Goal: Information Seeking & Learning: Learn about a topic

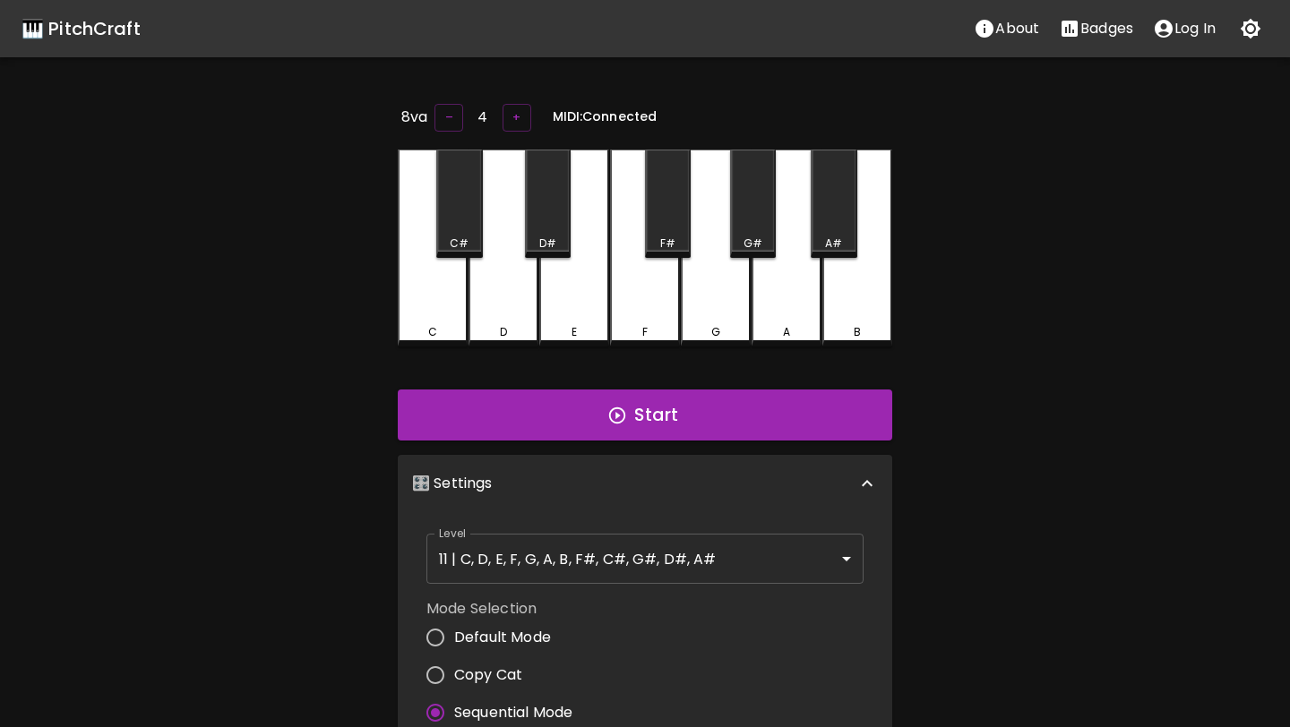
drag, startPoint x: 0, startPoint y: 0, endPoint x: 1099, endPoint y: 17, distance: 1099.3
click at [1099, 17] on button "Badges" at bounding box center [1096, 29] width 94 height 36
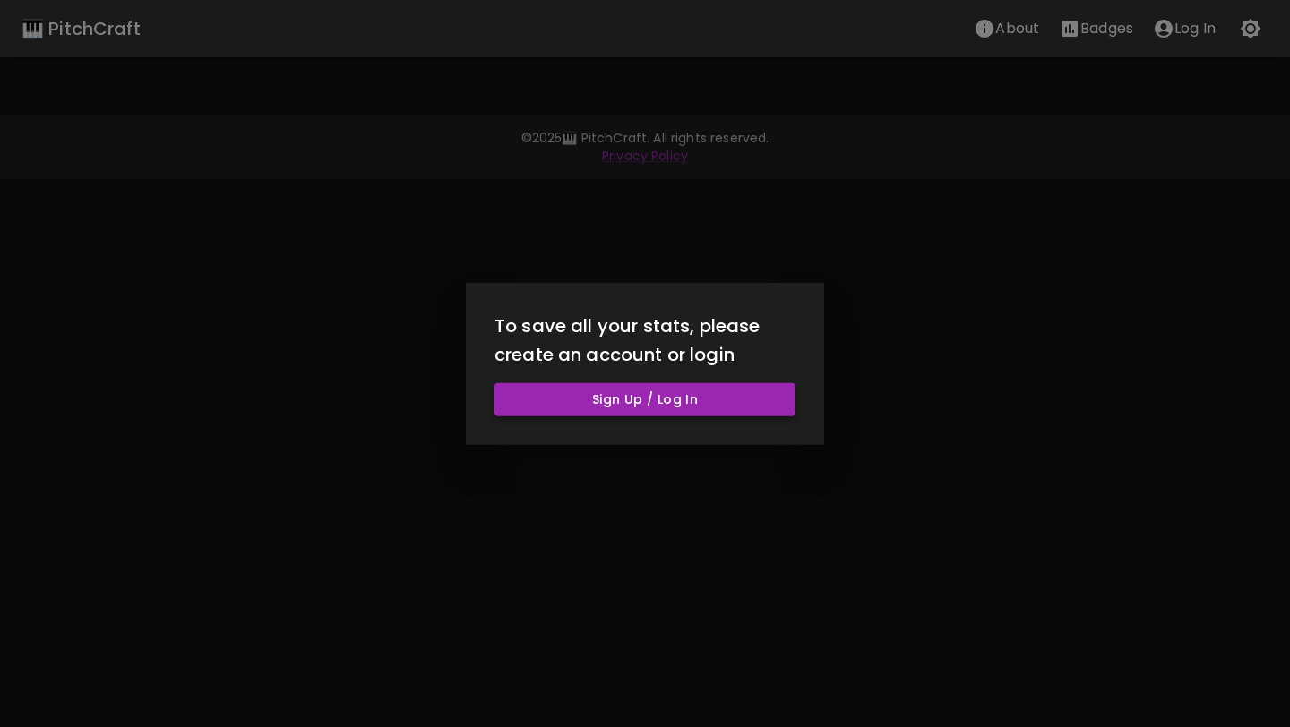
click at [734, 405] on button "Sign Up / Log In" at bounding box center [644, 399] width 301 height 33
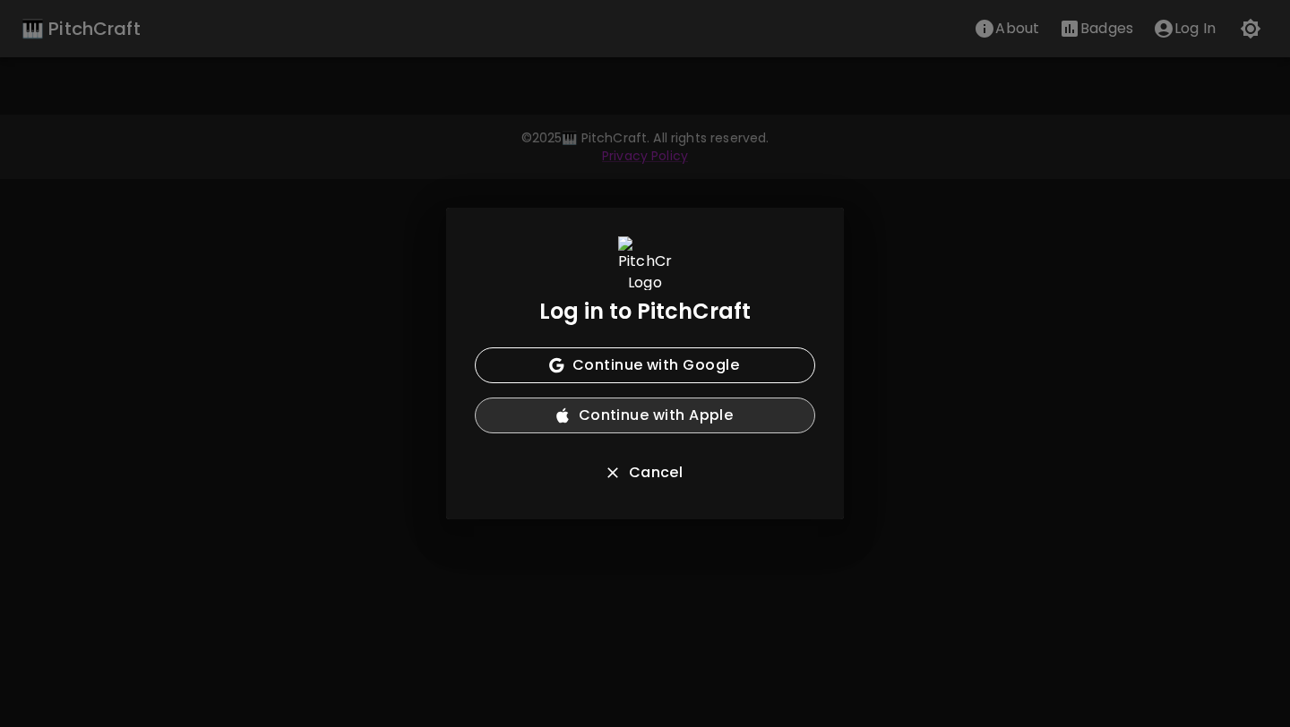
click at [724, 420] on button "Continue with Apple" at bounding box center [645, 416] width 340 height 36
click at [734, 344] on div "Log in to PitchCraft Continue with Google Continue with Apple Cancel" at bounding box center [645, 364] width 398 height 312
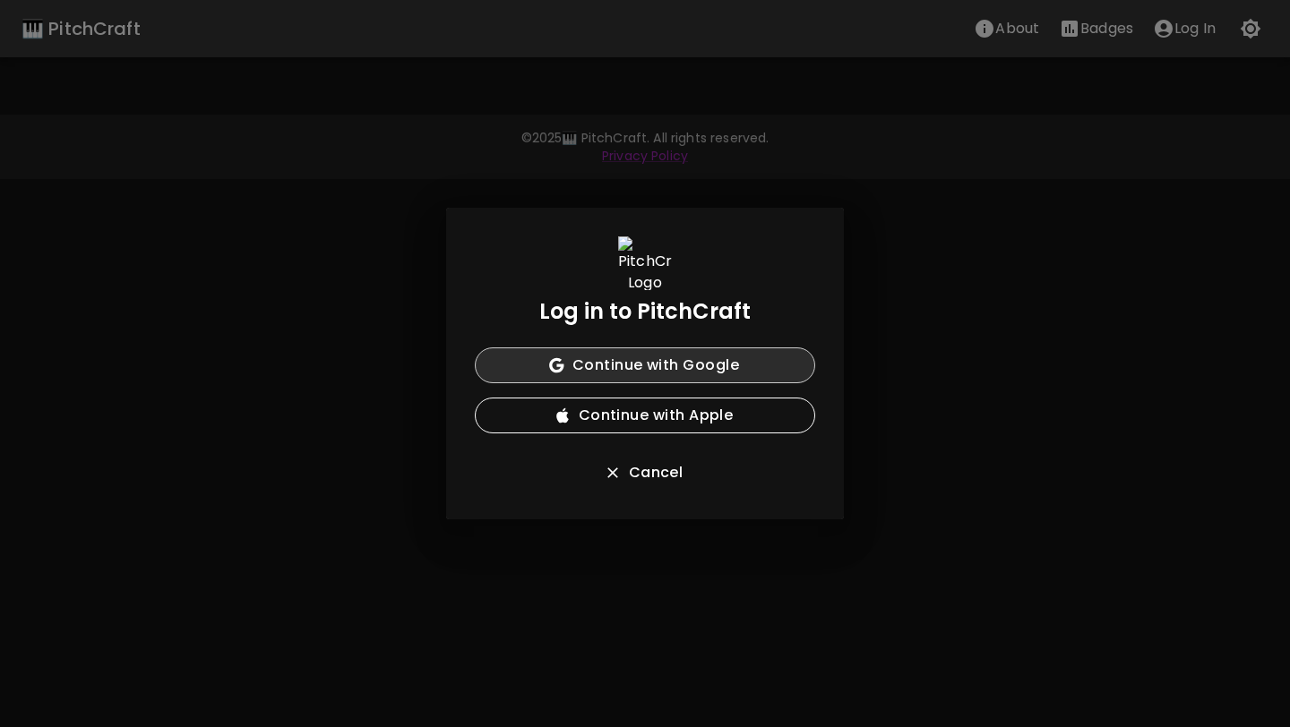
click at [718, 365] on button "Continue with Google" at bounding box center [645, 366] width 340 height 36
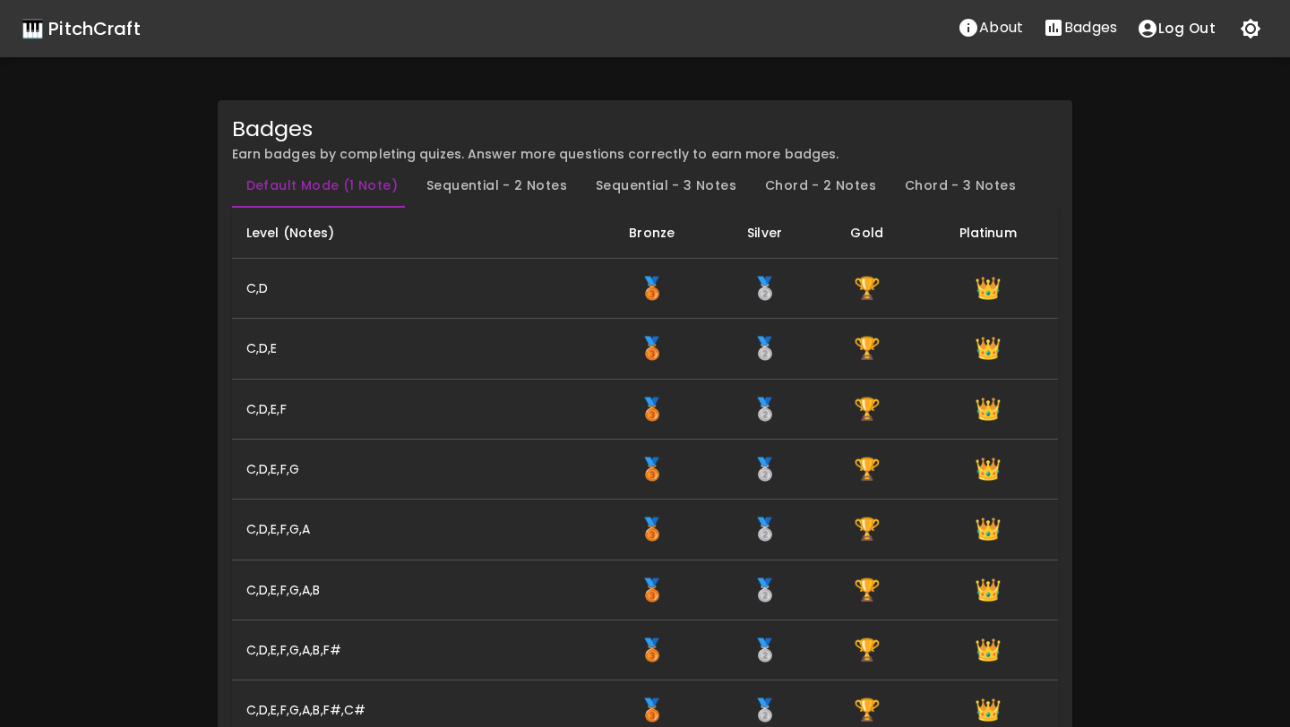
click at [473, 185] on button "Sequential - 2 Notes" at bounding box center [496, 186] width 169 height 43
click at [345, 182] on button "Default Mode (1 Note)" at bounding box center [322, 186] width 180 height 43
click at [1002, 24] on p "About" at bounding box center [1001, 27] width 44 height 21
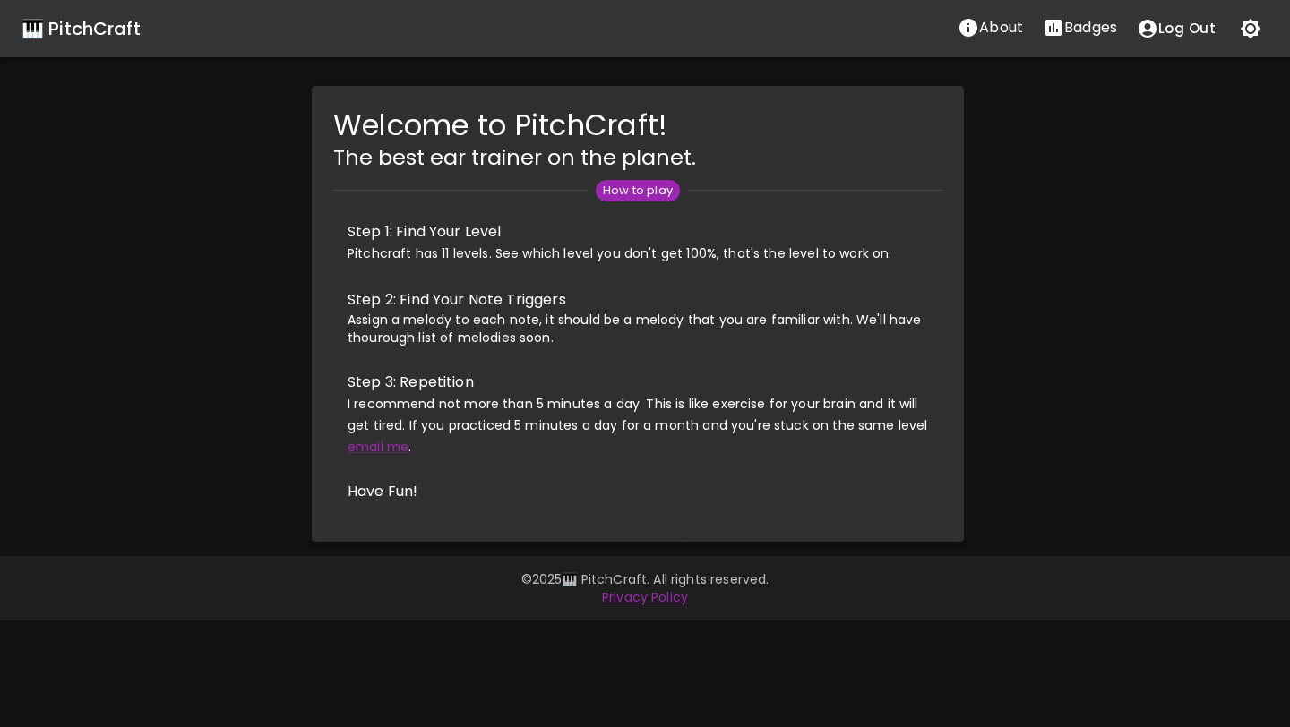
click at [645, 193] on span "How to play" at bounding box center [638, 191] width 84 height 18
click at [215, 254] on div "Welcome to PitchCraft! The best ear trainer on the planet. How to play Step 1: …" at bounding box center [638, 314] width 1304 height 456
click at [988, 285] on div "Welcome to PitchCraft! The best ear trainer on the planet. How to play Step 1: …" at bounding box center [638, 314] width 1304 height 456
click at [1060, 34] on icon "Stats" at bounding box center [1053, 28] width 16 height 16
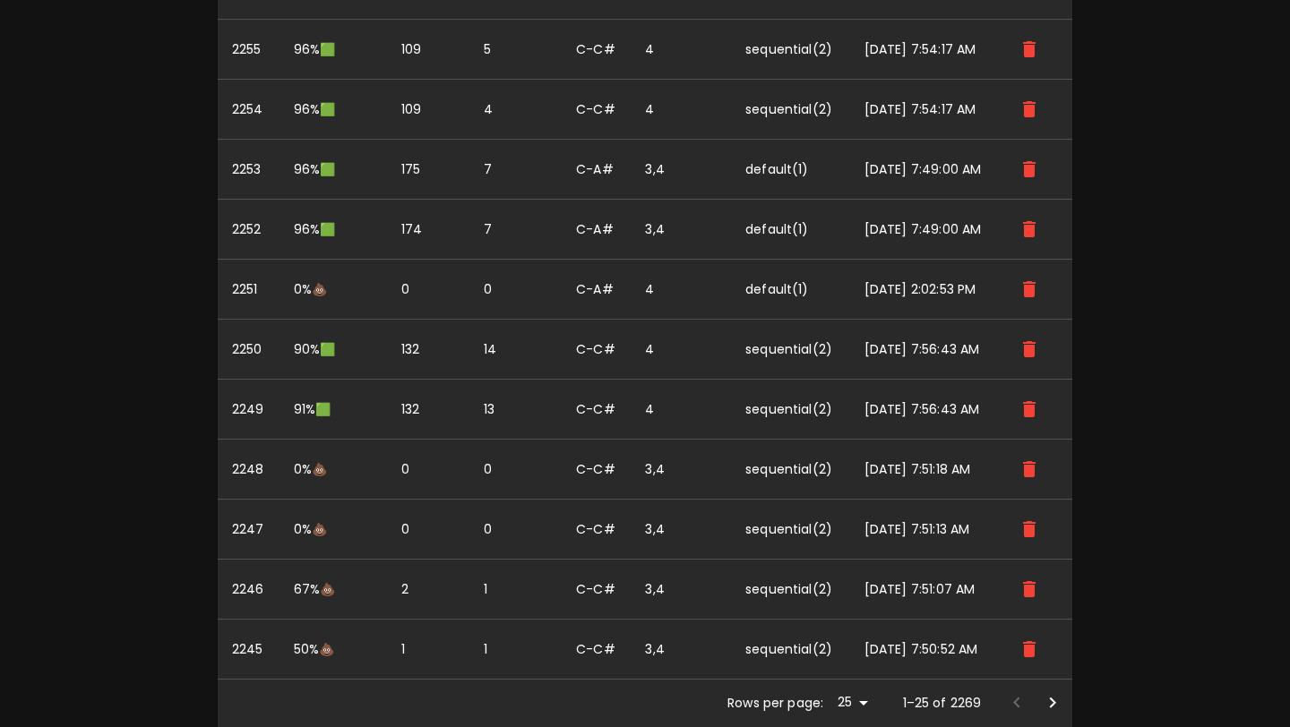
scroll to position [2497, 0]
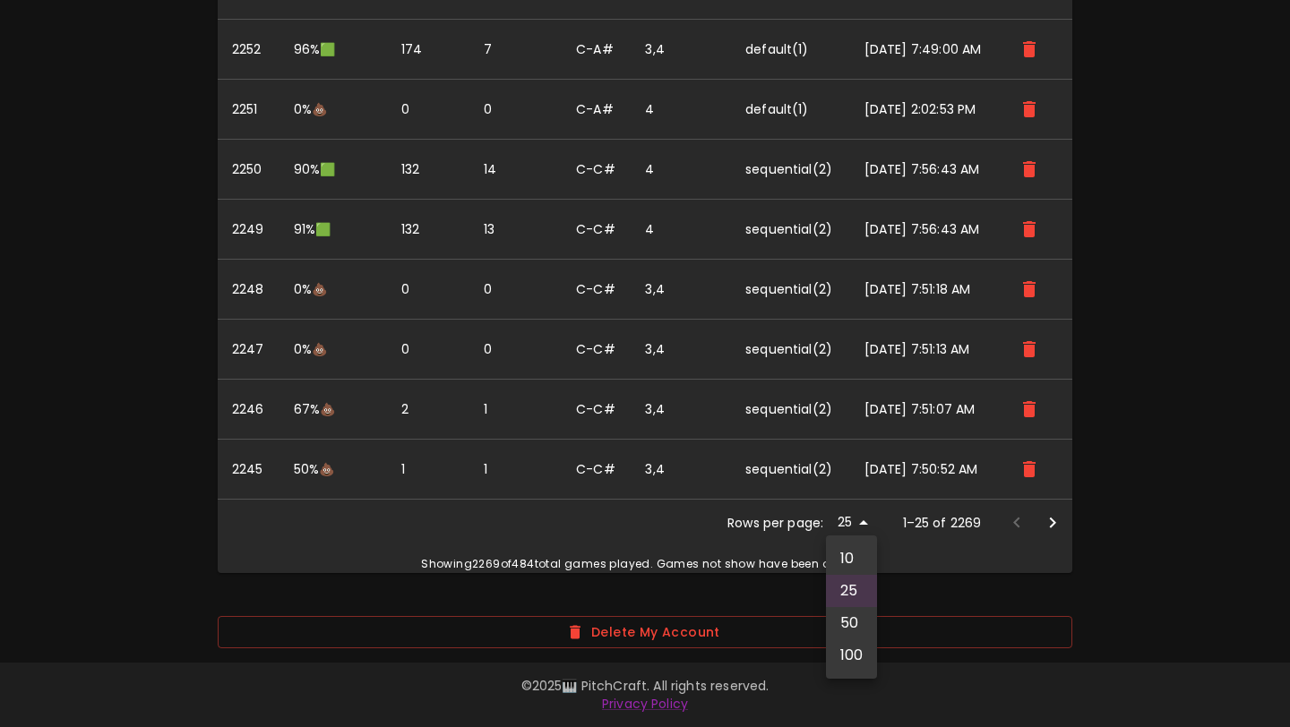
click at [1111, 450] on div at bounding box center [645, 363] width 1290 height 727
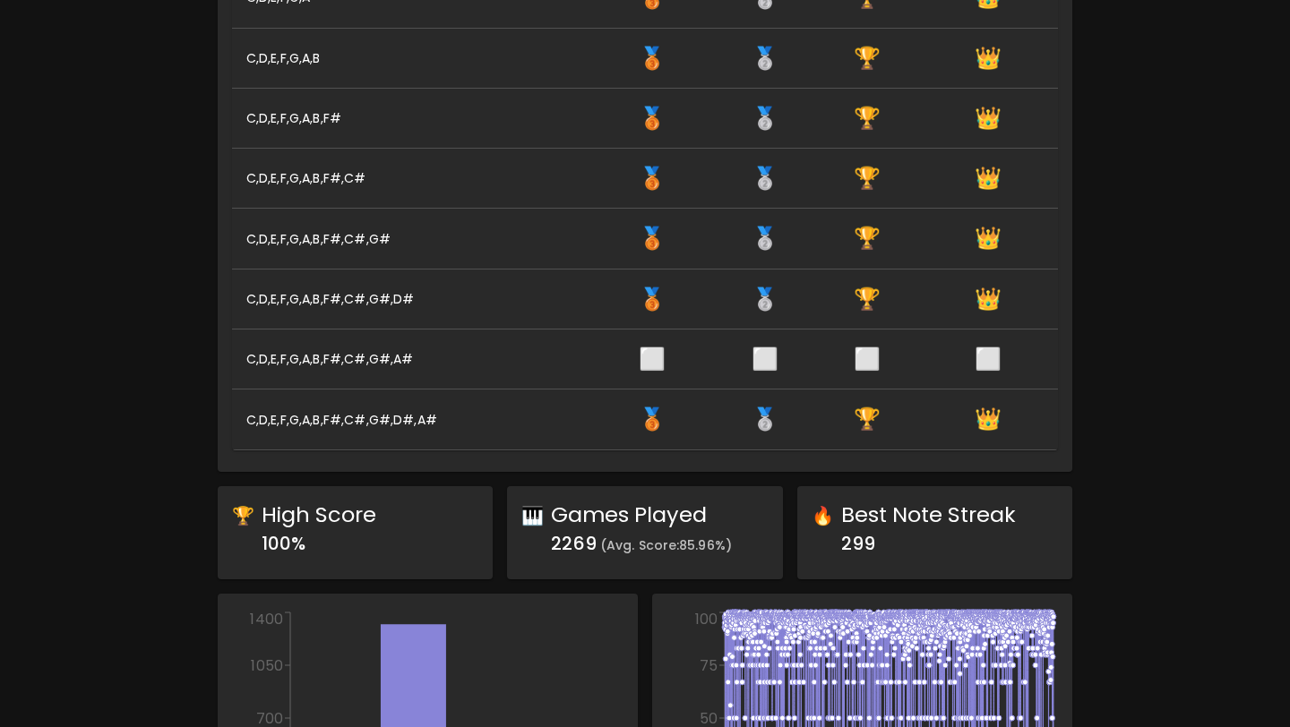
scroll to position [531, 0]
